Goal: Find specific page/section: Find specific page/section

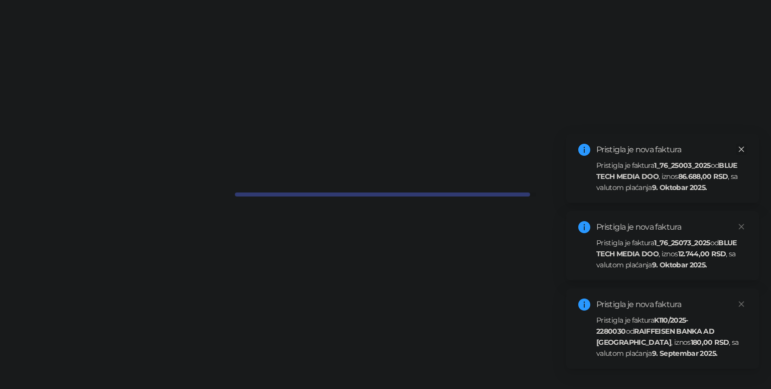
click at [742, 146] on icon "close" at bounding box center [741, 149] width 7 height 7
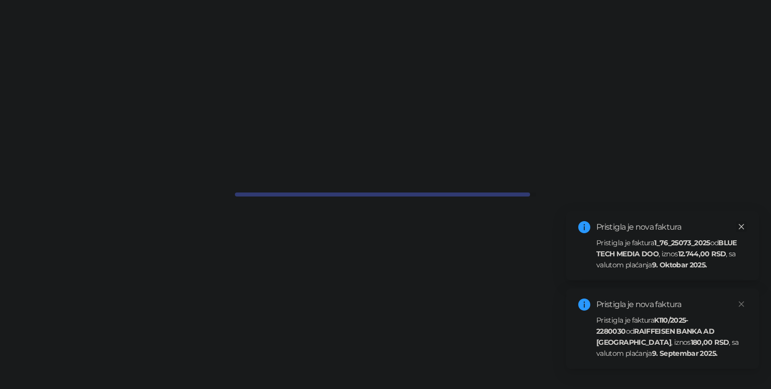
click at [741, 229] on icon "close" at bounding box center [741, 226] width 7 height 7
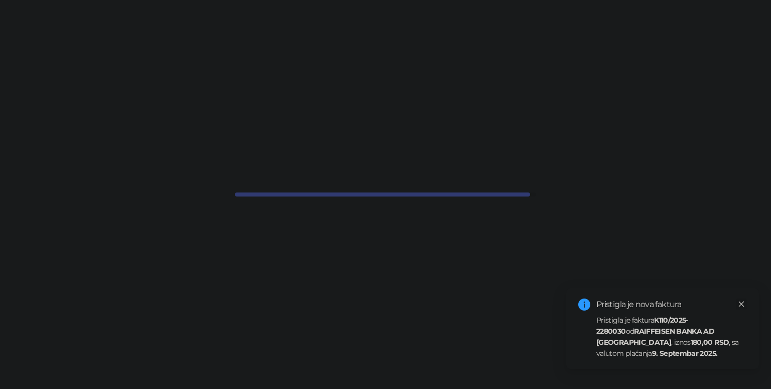
click at [740, 301] on icon "close" at bounding box center [741, 303] width 7 height 7
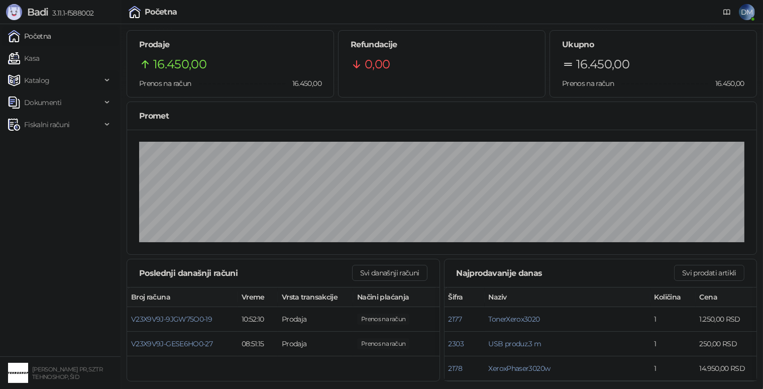
click at [90, 77] on span "Katalog" at bounding box center [54, 80] width 93 height 20
click at [47, 148] on link "Artikli" at bounding box center [29, 147] width 35 height 20
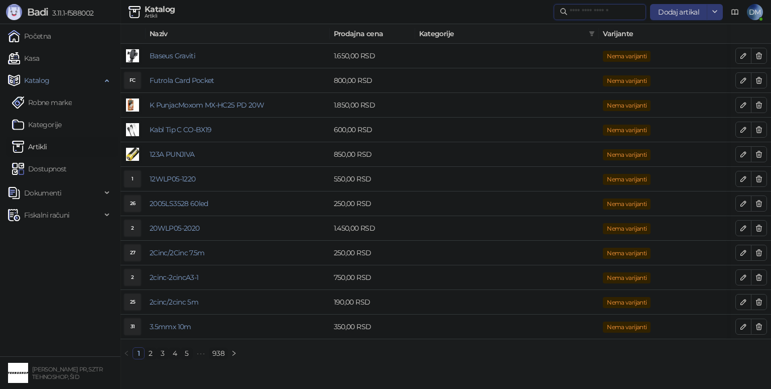
click at [628, 13] on input "text" at bounding box center [605, 12] width 70 height 11
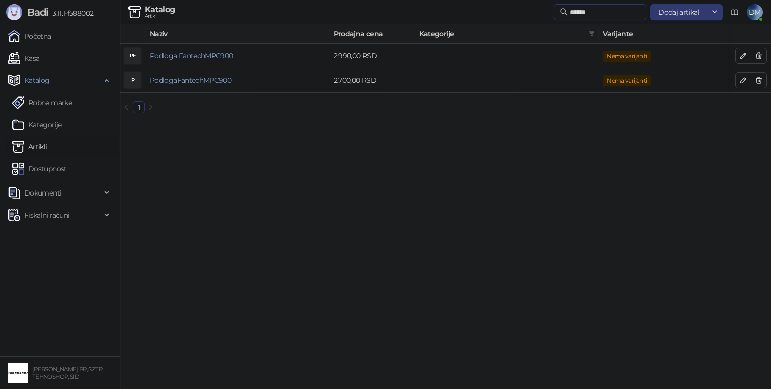
type input "******"
